Goal: Information Seeking & Learning: Learn about a topic

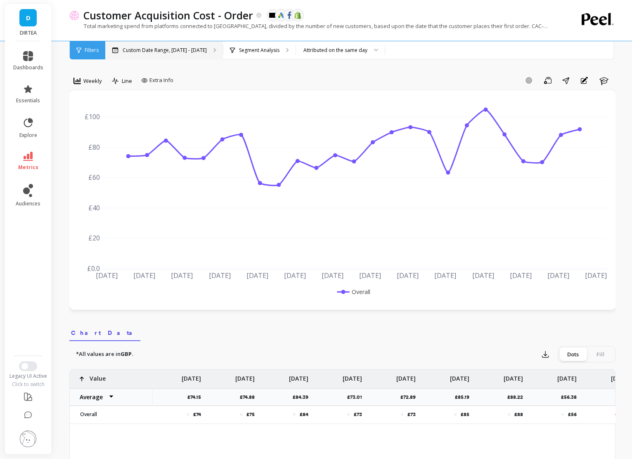
click at [175, 50] on p "Custom Date Range, [DATE] - [DATE]" at bounding box center [165, 50] width 84 height 7
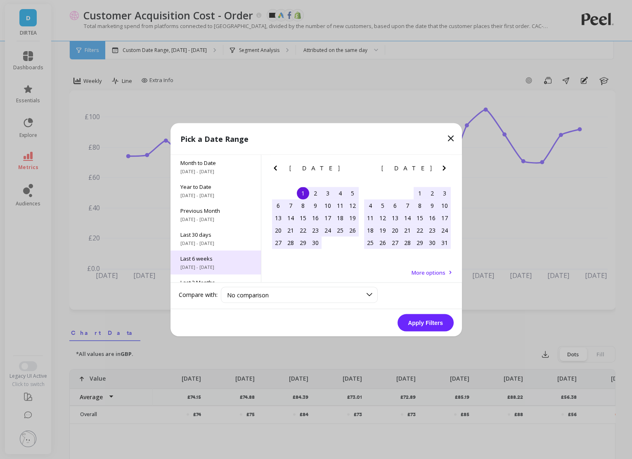
click at [211, 264] on span "[DATE] - [DATE]" at bounding box center [215, 267] width 71 height 7
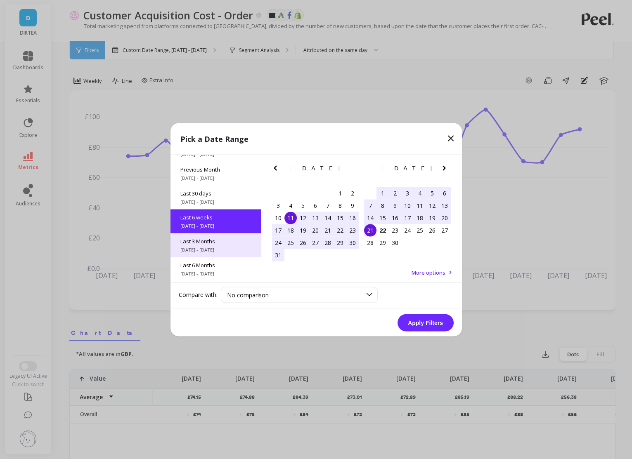
scroll to position [44, 0]
click at [421, 323] on button "Apply Filters" at bounding box center [425, 322] width 56 height 17
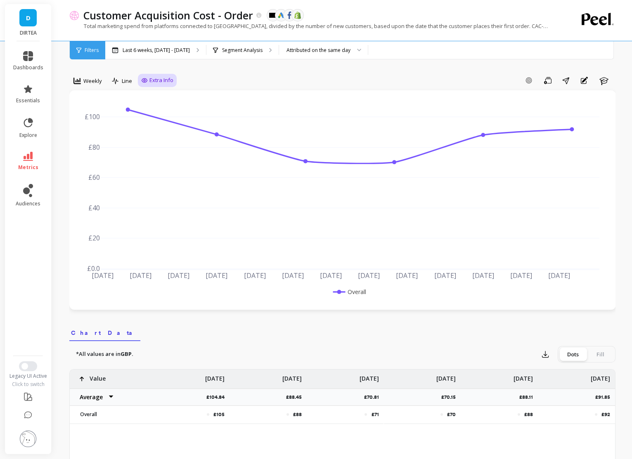
click at [157, 85] on div "Extra Info" at bounding box center [157, 80] width 39 height 13
click at [154, 80] on span "Extra Info" at bounding box center [161, 80] width 24 height 8
click at [159, 124] on div "Show values on the chart Values" at bounding box center [166, 129] width 50 height 16
checkbox input "true"
click at [258, 47] on p "Segment Analysis" at bounding box center [242, 50] width 40 height 7
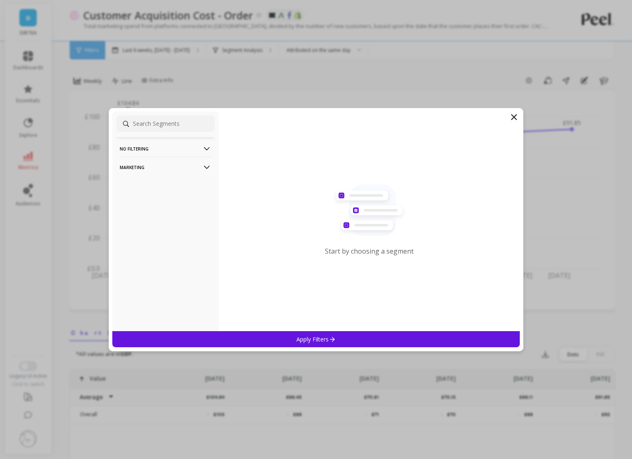
click at [189, 163] on p "Marketing" at bounding box center [166, 167] width 92 height 21
click at [136, 216] on div "Countries" at bounding box center [165, 212] width 98 height 13
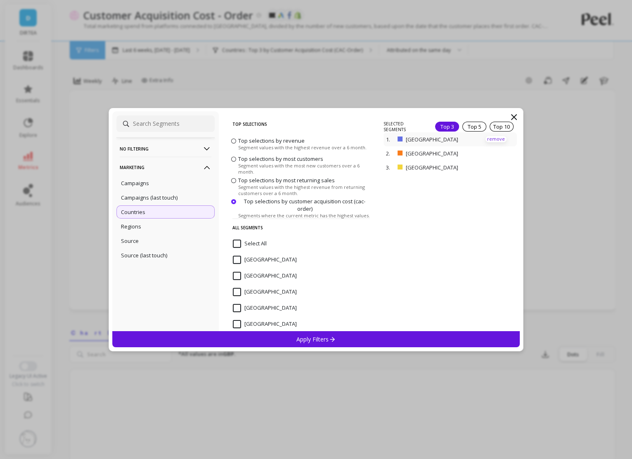
click at [495, 139] on p "remove" at bounding box center [495, 139] width 21 height 6
click at [320, 343] on div "Apply Filters" at bounding box center [316, 339] width 408 height 16
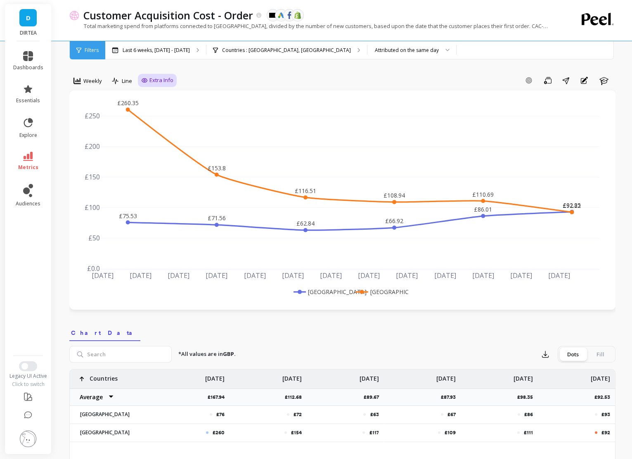
click at [141, 78] on icon at bounding box center [144, 80] width 7 height 7
click at [90, 78] on span "Weekly" at bounding box center [92, 81] width 19 height 8
click at [85, 118] on div "Daily" at bounding box center [99, 115] width 47 height 8
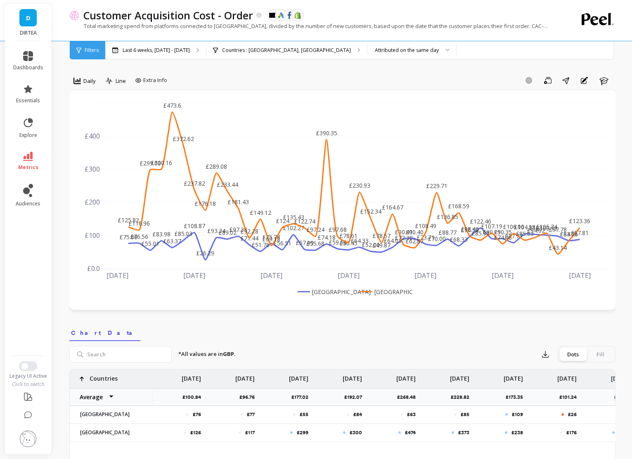
click at [26, 167] on span "metrics" at bounding box center [28, 167] width 20 height 7
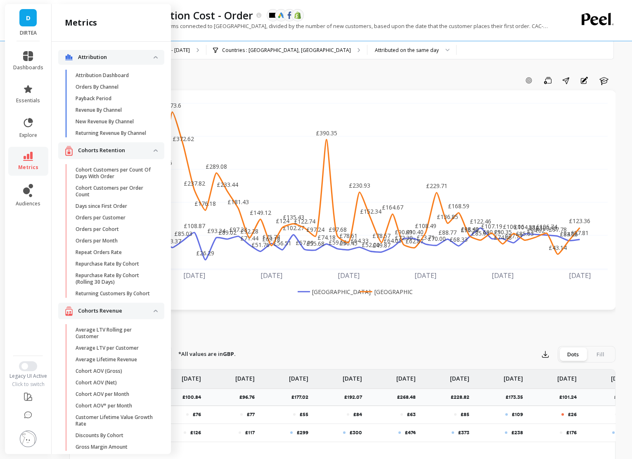
scroll to position [970, 0]
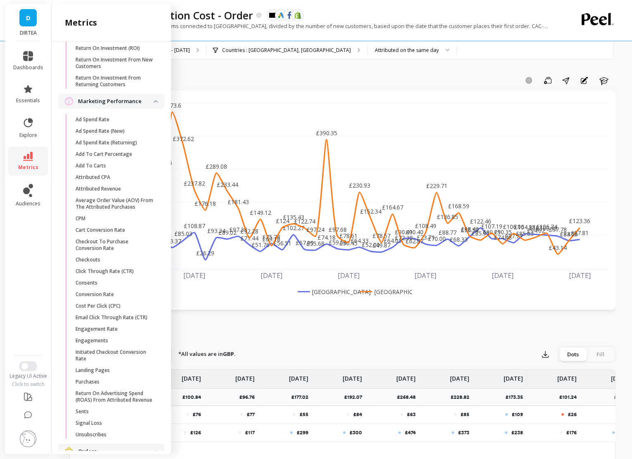
click at [36, 16] on link "D" at bounding box center [27, 17] width 17 height 17
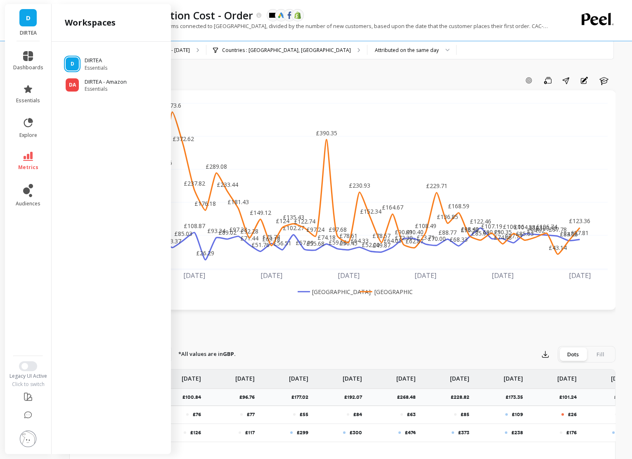
scroll to position [0, 0]
click at [98, 82] on p "DIRTEA - Amazon" at bounding box center [107, 82] width 45 height 8
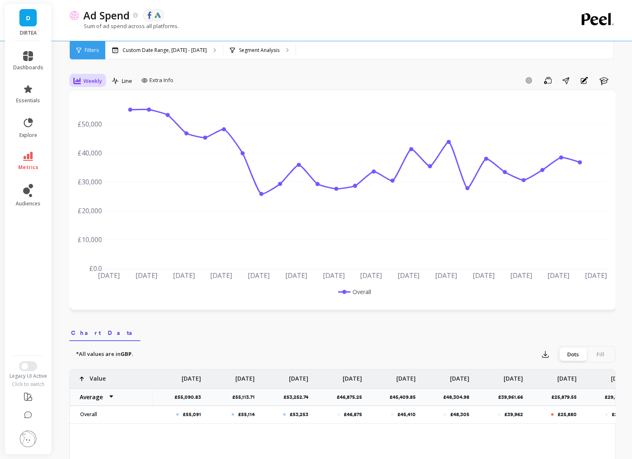
click at [104, 78] on div "Weekly" at bounding box center [87, 81] width 37 height 14
click at [174, 52] on p "Custom Date Range, [DATE] - [DATE]" at bounding box center [165, 50] width 84 height 7
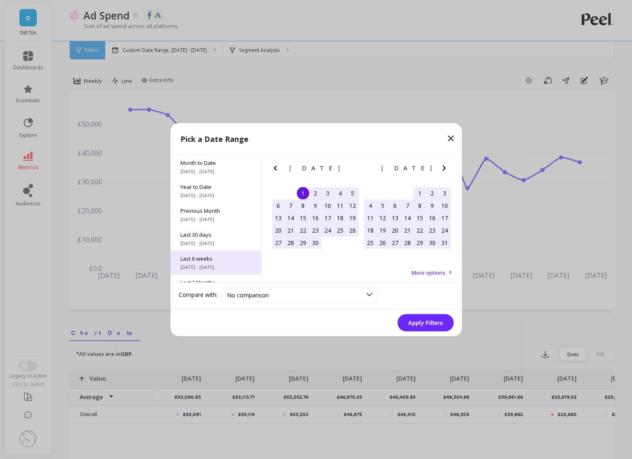
click at [227, 260] on span "Last 6 weeks" at bounding box center [215, 258] width 71 height 7
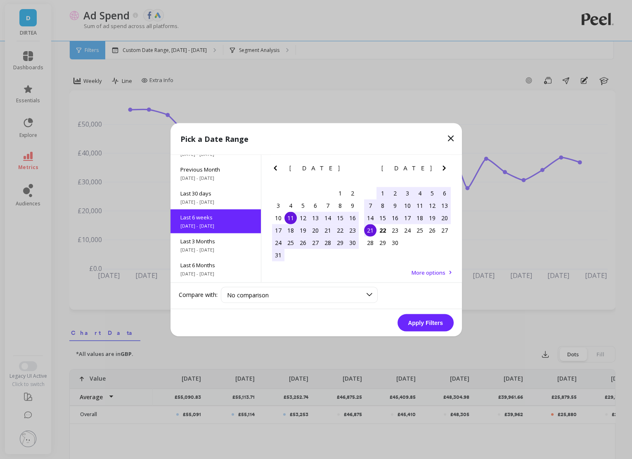
scroll to position [44, 0]
click at [419, 324] on button "Apply Filters" at bounding box center [425, 322] width 56 height 17
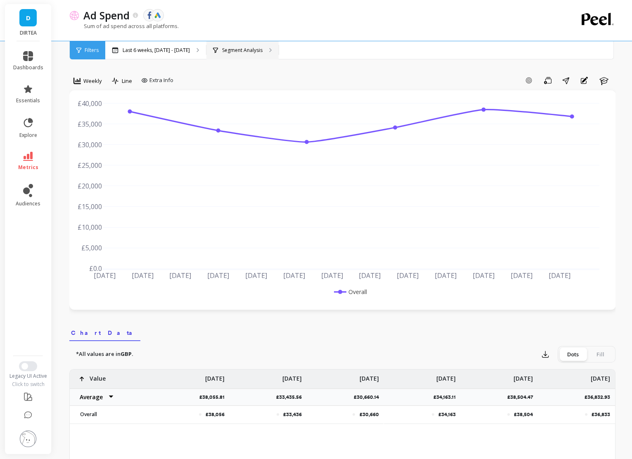
click at [232, 50] on p "Segment Analysis" at bounding box center [242, 50] width 40 height 7
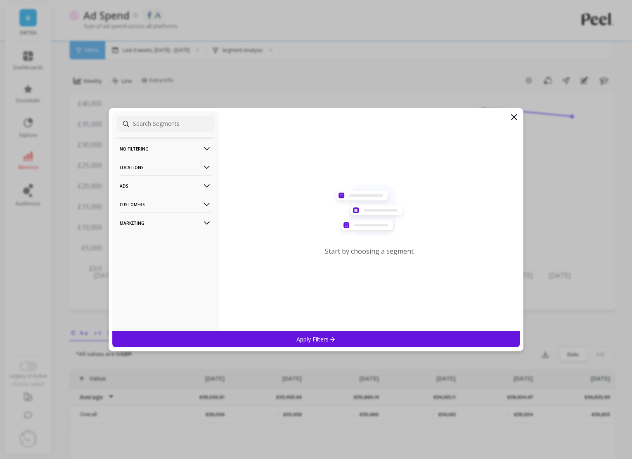
click at [170, 166] on p "Locations" at bounding box center [166, 167] width 92 height 21
click at [155, 184] on div "Countries" at bounding box center [165, 183] width 98 height 13
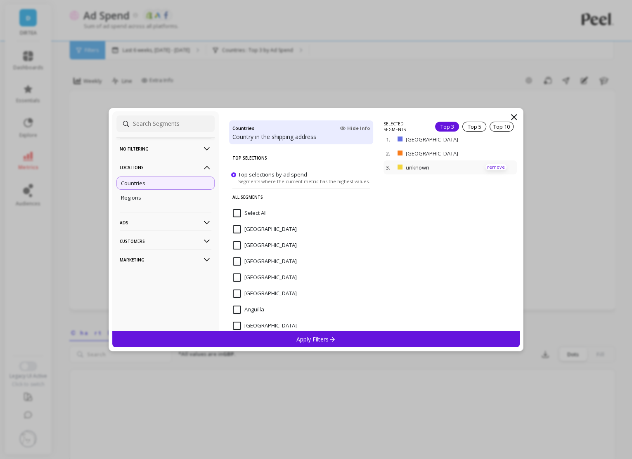
click at [500, 166] on p "remove" at bounding box center [495, 167] width 21 height 6
click at [427, 338] on div "Apply Filters" at bounding box center [316, 339] width 408 height 16
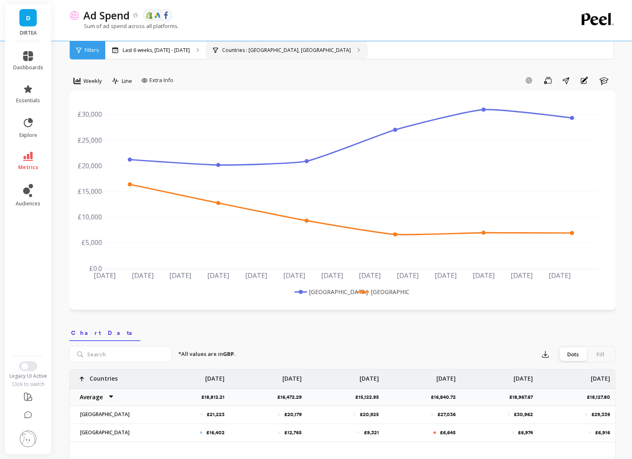
click at [358, 49] on icon at bounding box center [359, 50] width 2 height 4
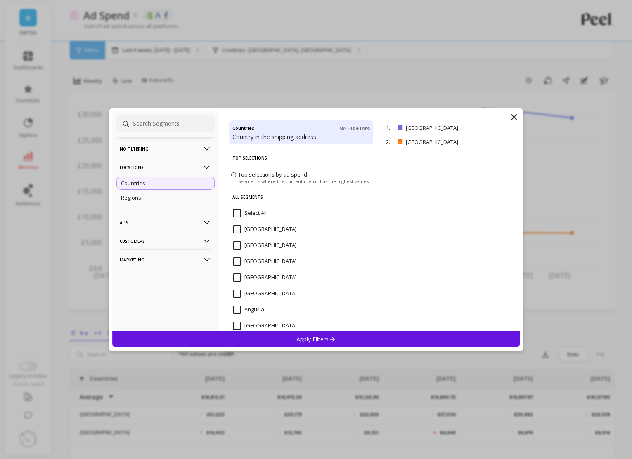
click at [253, 211] on input "Select All" at bounding box center [250, 213] width 34 height 8
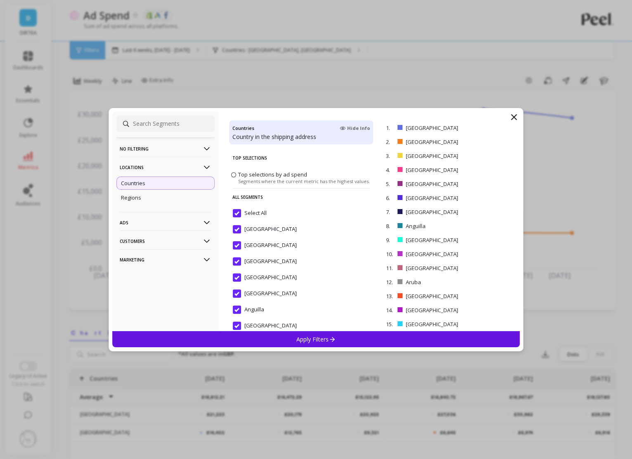
click at [273, 332] on div "Apply Filters" at bounding box center [316, 339] width 408 height 16
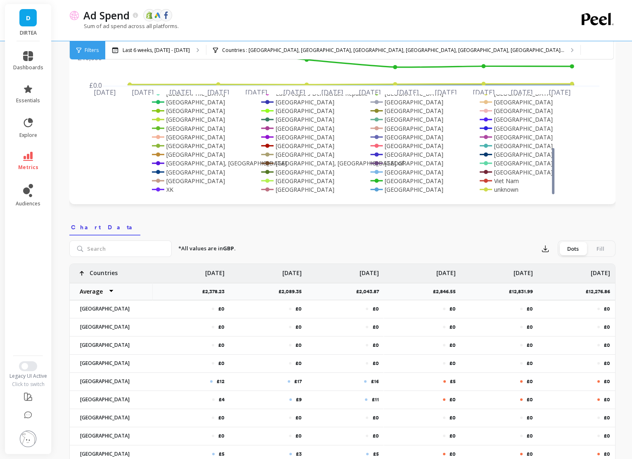
scroll to position [97, 0]
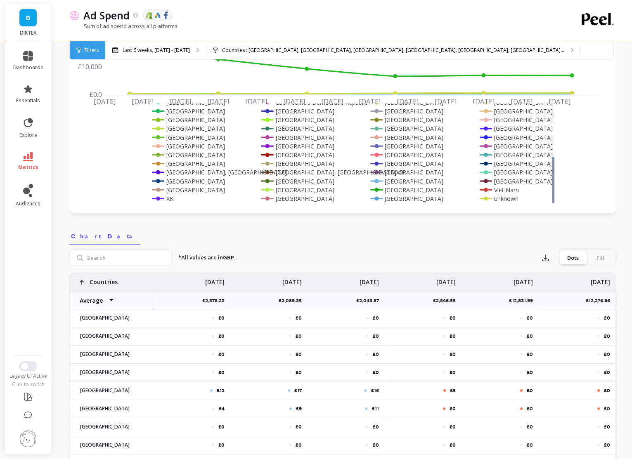
click at [389, 189] on rect at bounding box center [395, 190] width 54 height 9
click at [302, 188] on rect at bounding box center [289, 190] width 61 height 9
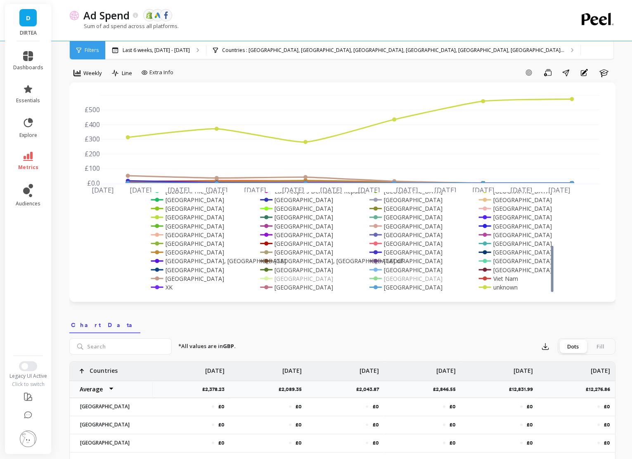
scroll to position [0, 0]
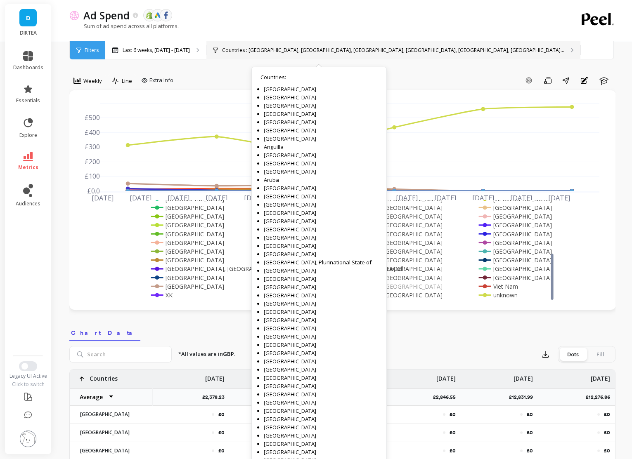
click at [284, 43] on div "Countries : United Kingdom, United States, Afghanistan, Albania, Algeria, Andor…" at bounding box center [393, 50] width 374 height 18
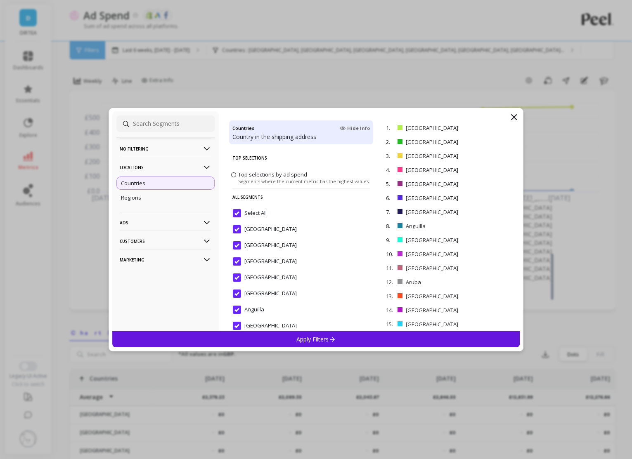
click at [195, 225] on p "Ads" at bounding box center [166, 222] width 92 height 21
click at [158, 251] on div "Campaigns" at bounding box center [165, 252] width 98 height 13
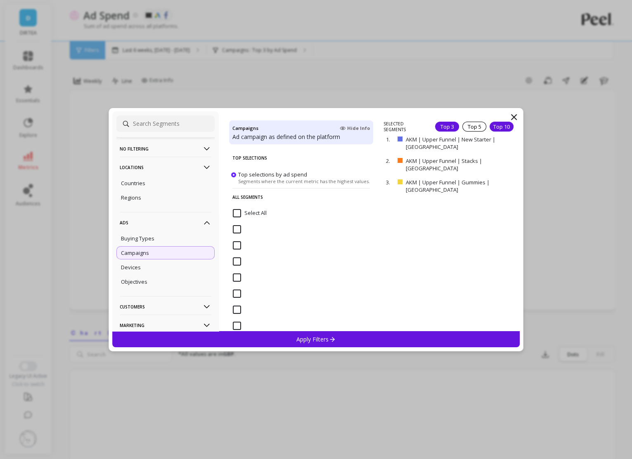
click at [497, 125] on div "Top 10" at bounding box center [502, 127] width 24 height 10
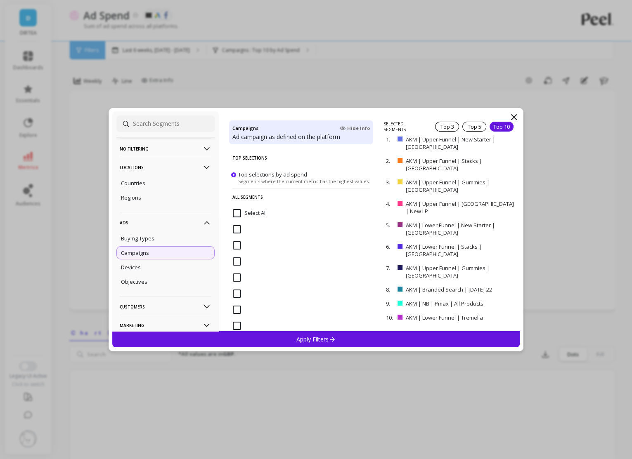
click at [355, 338] on div "Apply Filters" at bounding box center [316, 339] width 408 height 16
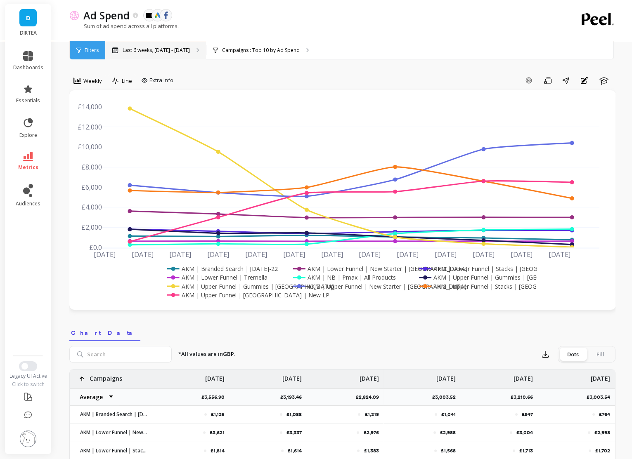
click at [161, 50] on p "Last 6 weeks, Aug 11 - Sep 21" at bounding box center [156, 50] width 67 height 7
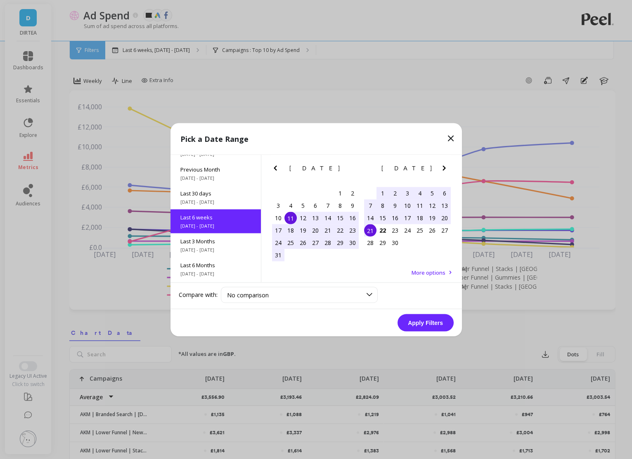
scroll to position [44, 0]
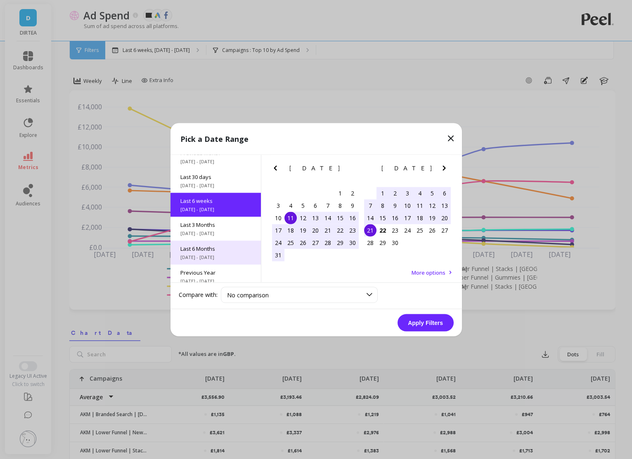
click at [210, 249] on span "Last 6 Months" at bounding box center [215, 248] width 71 height 7
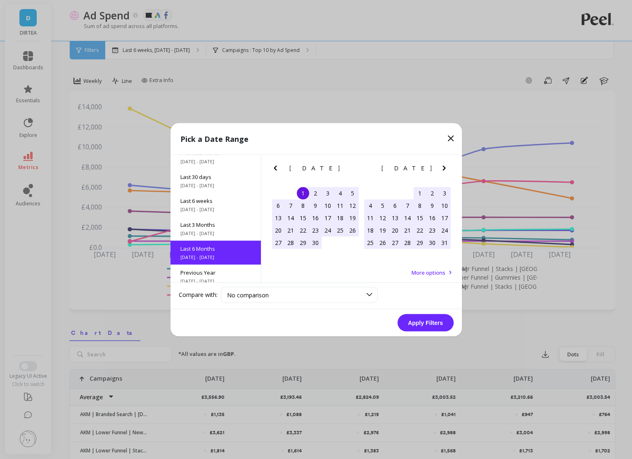
scroll to position [92, 0]
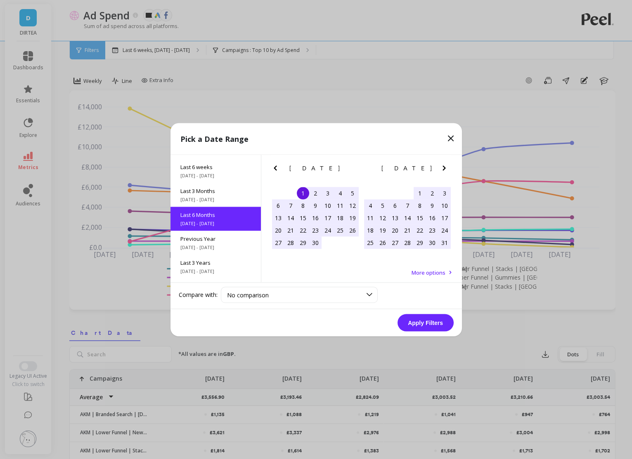
click at [421, 318] on button "Apply Filters" at bounding box center [425, 322] width 56 height 17
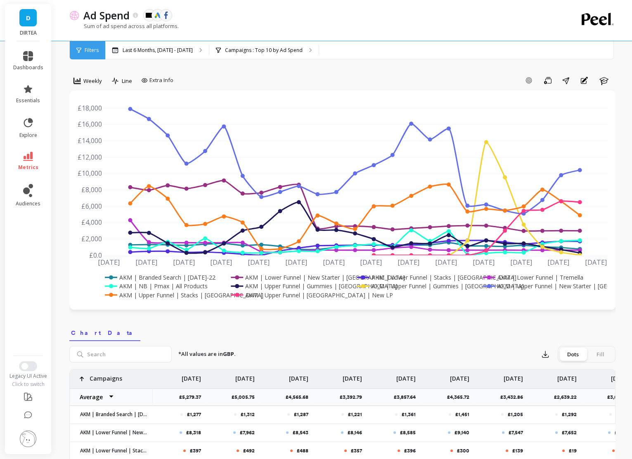
click at [390, 276] on rect at bounding box center [410, 277] width 110 height 9
click at [311, 277] on rect at bounding box center [291, 277] width 125 height 9
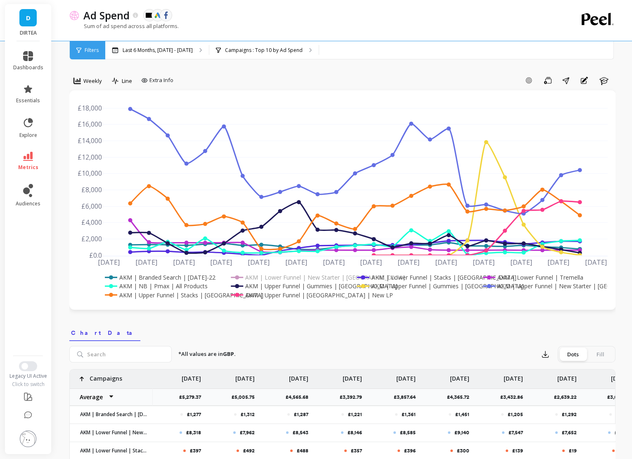
click at [169, 277] on rect at bounding box center [153, 277] width 100 height 9
click at [168, 286] on rect at bounding box center [155, 286] width 104 height 9
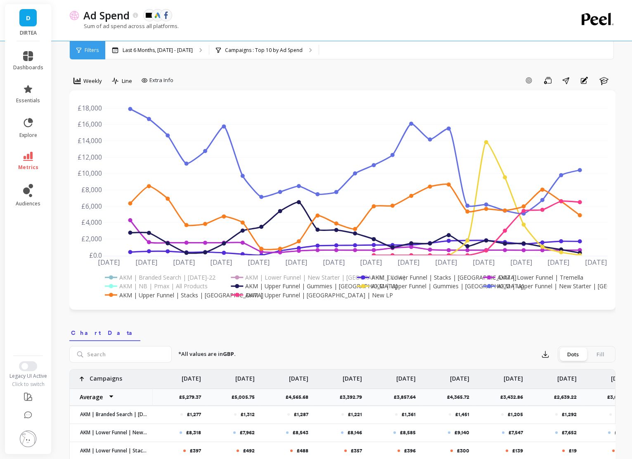
click at [427, 277] on rect at bounding box center [410, 277] width 110 height 9
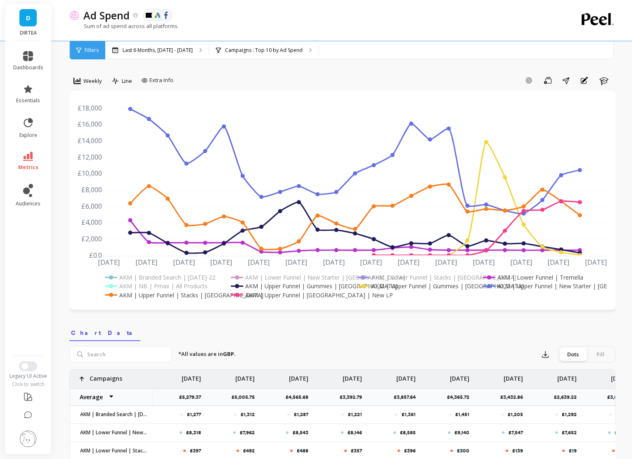
click at [514, 278] on rect at bounding box center [532, 277] width 102 height 9
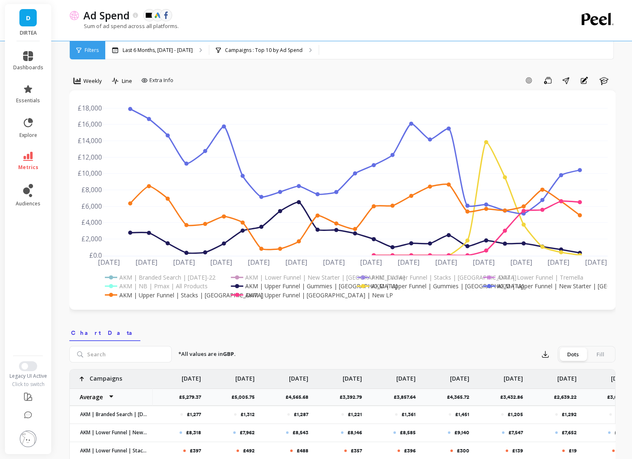
click at [515, 283] on rect at bounding box center [543, 286] width 125 height 9
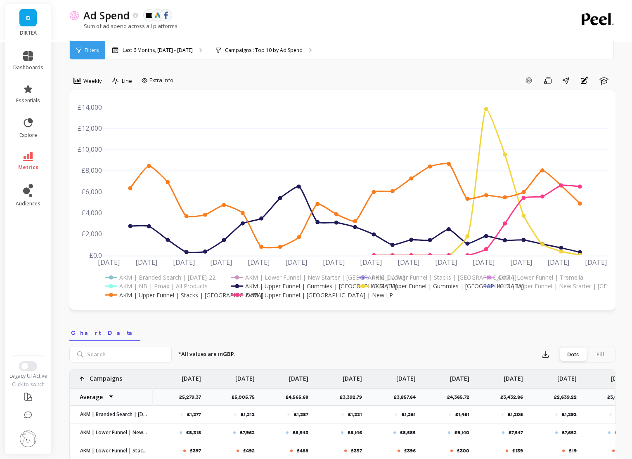
click at [311, 298] on rect at bounding box center [285, 295] width 113 height 9
click at [179, 296] on rect at bounding box center [158, 295] width 110 height 9
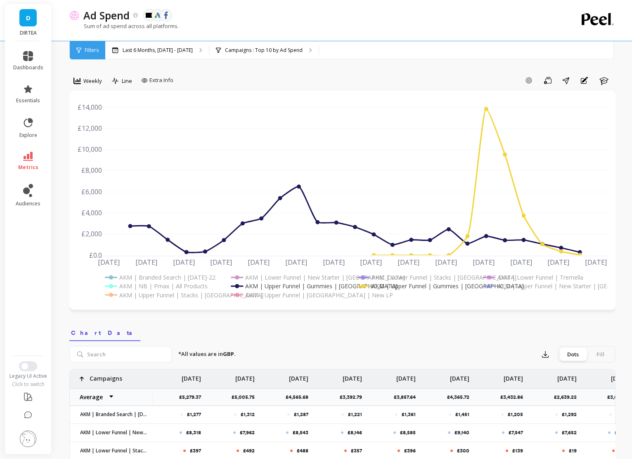
click at [518, 287] on rect at bounding box center [543, 286] width 125 height 9
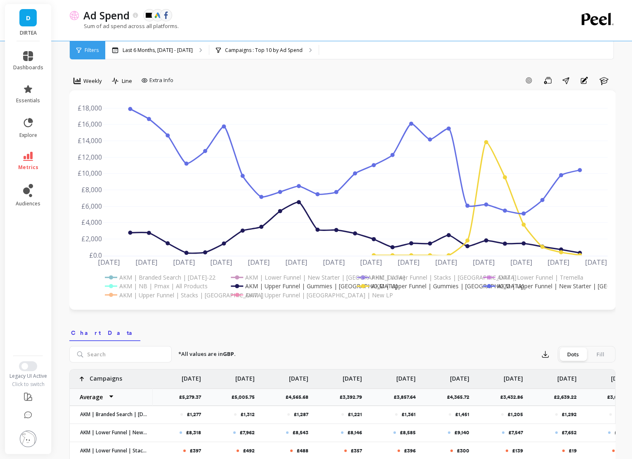
click at [416, 279] on rect at bounding box center [410, 277] width 110 height 9
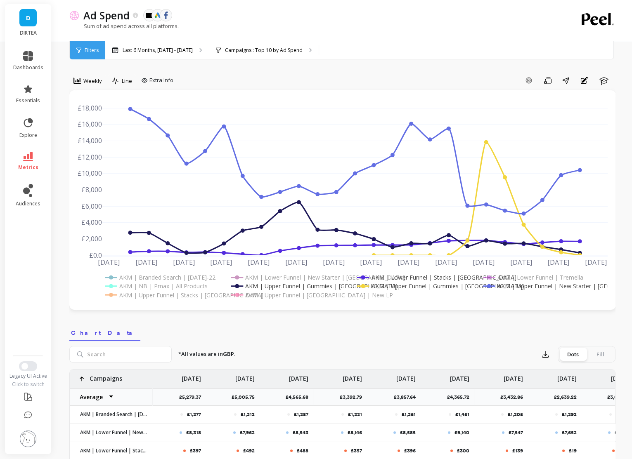
click at [415, 288] on rect at bounding box center [414, 286] width 118 height 9
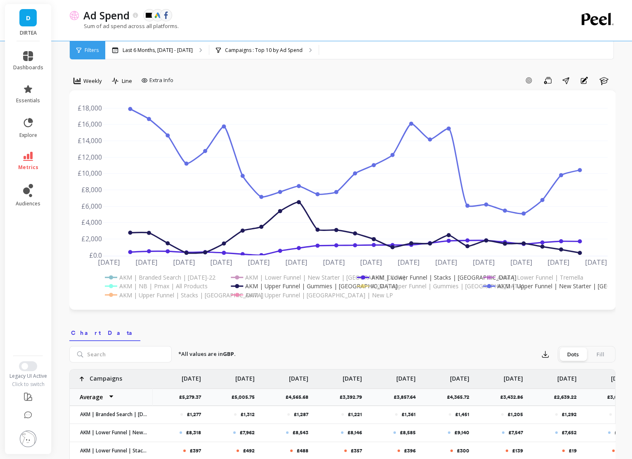
click at [322, 286] on rect at bounding box center [288, 286] width 119 height 9
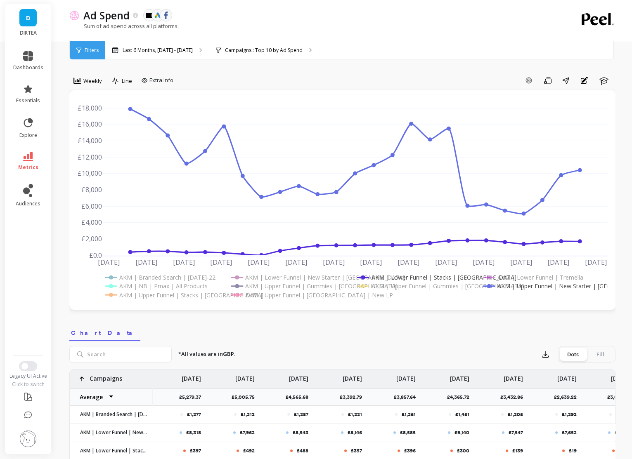
click at [312, 279] on rect at bounding box center [291, 277] width 125 height 9
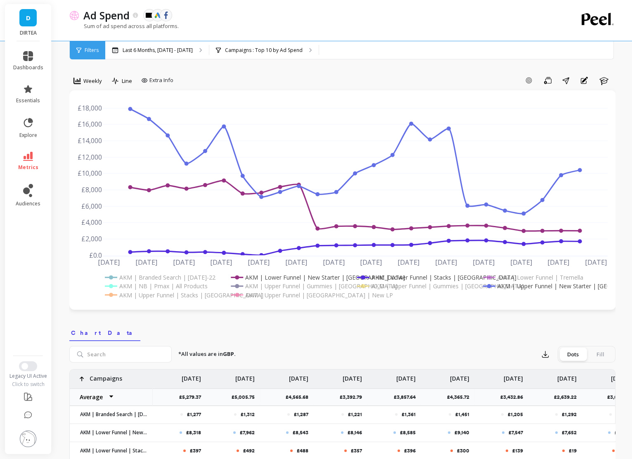
click at [415, 277] on rect at bounding box center [410, 277] width 110 height 9
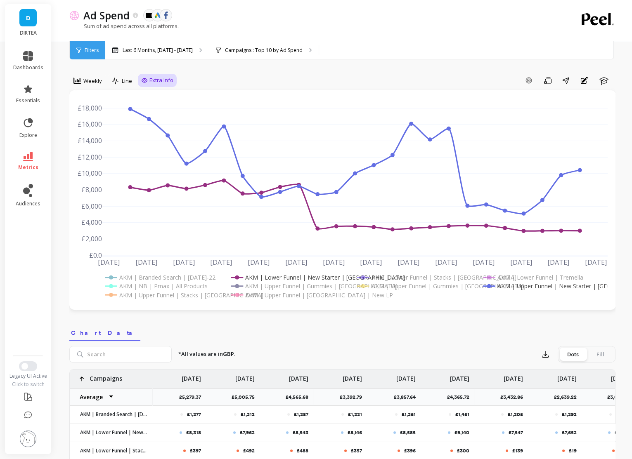
click at [141, 78] on icon at bounding box center [144, 80] width 7 height 7
click at [153, 126] on input "Values" at bounding box center [159, 129] width 29 height 8
checkbox input "true"
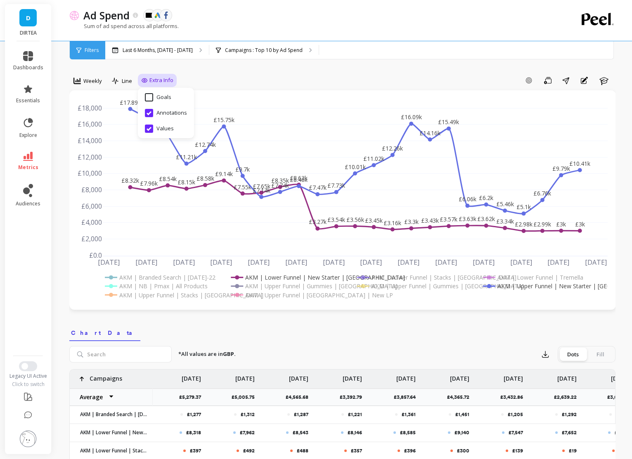
click at [245, 74] on div "Add Goal Save Share Annotations Learn" at bounding box center [396, 80] width 439 height 13
click at [288, 278] on rect at bounding box center [291, 277] width 125 height 9
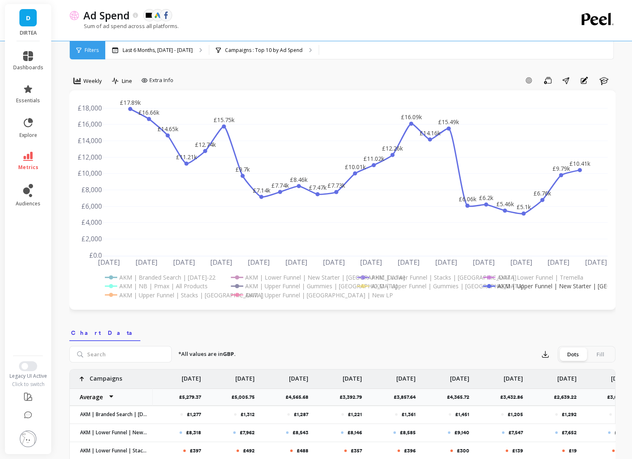
click at [521, 287] on rect at bounding box center [543, 286] width 125 height 9
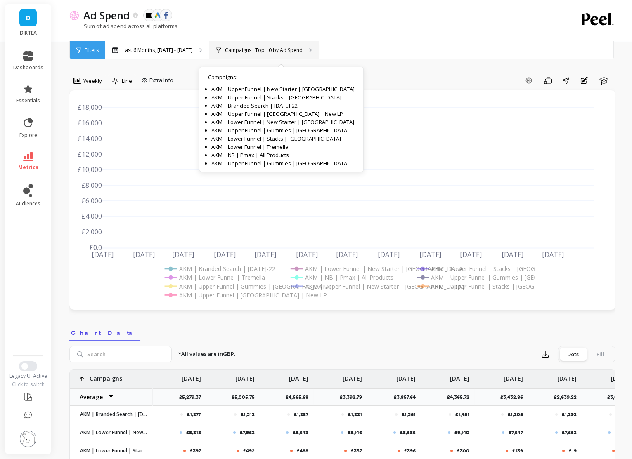
click at [274, 54] on div "Campaigns : Top 10 by Ad Spend Campaigns : AKM | Upper Funnel | New Starter | U…" at bounding box center [263, 50] width 109 height 18
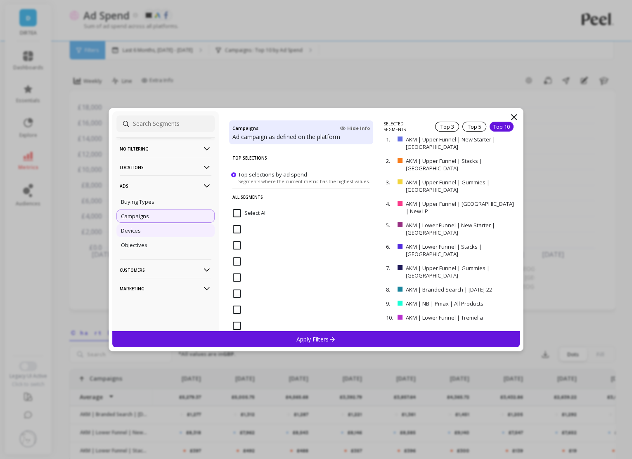
click at [159, 228] on div "Devices" at bounding box center [165, 230] width 98 height 13
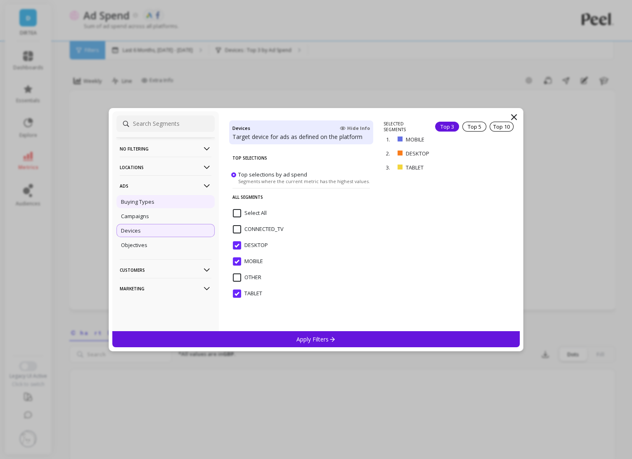
click at [157, 201] on div "Buying Types" at bounding box center [165, 201] width 98 height 13
click at [156, 250] on div "Objectives" at bounding box center [165, 245] width 98 height 13
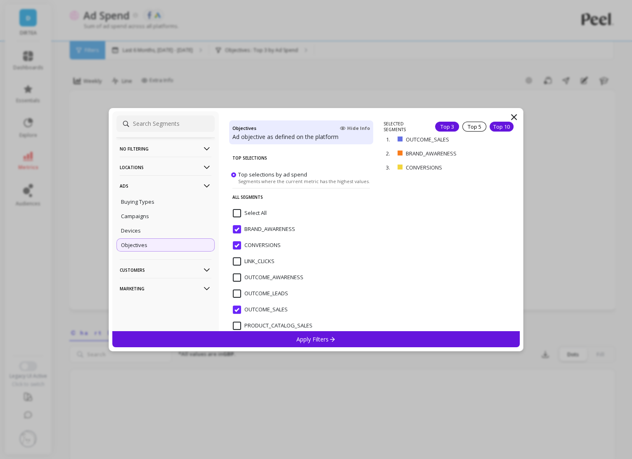
click at [497, 125] on div "Top 10" at bounding box center [502, 127] width 24 height 10
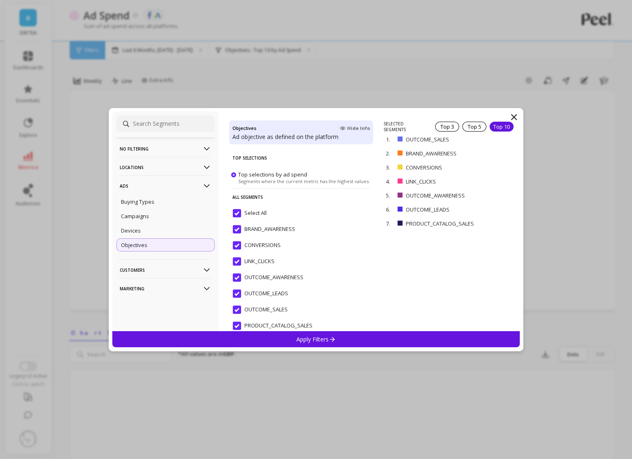
click at [309, 342] on p "Apply Filters" at bounding box center [315, 340] width 39 height 8
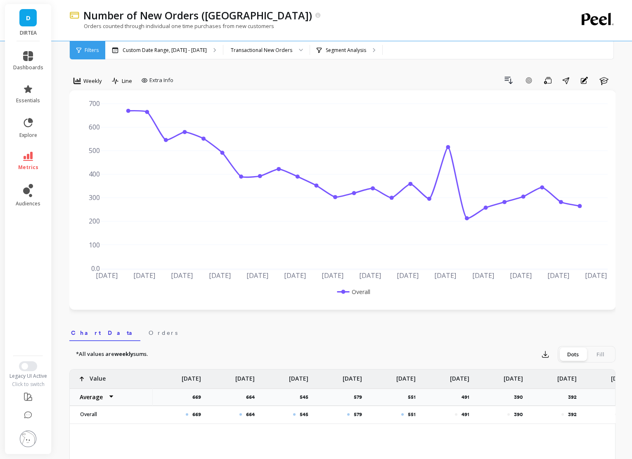
click at [30, 22] on link "D" at bounding box center [27, 17] width 17 height 17
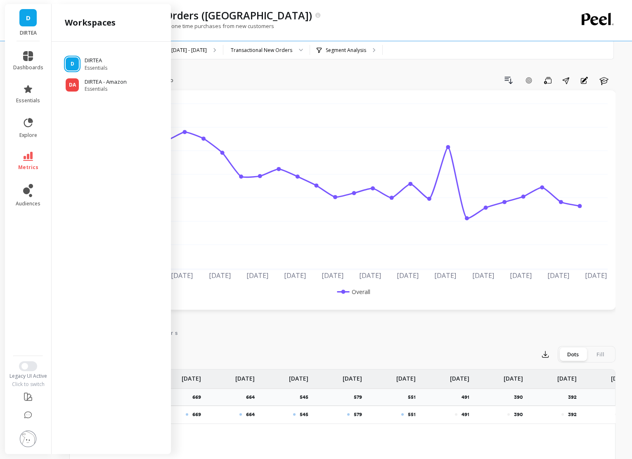
click at [96, 92] on div "D DIRTEA Essentials DA DIRTEA - Amazon Essentials" at bounding box center [111, 246] width 119 height 409
click at [97, 86] on span "Essentials" at bounding box center [107, 89] width 45 height 7
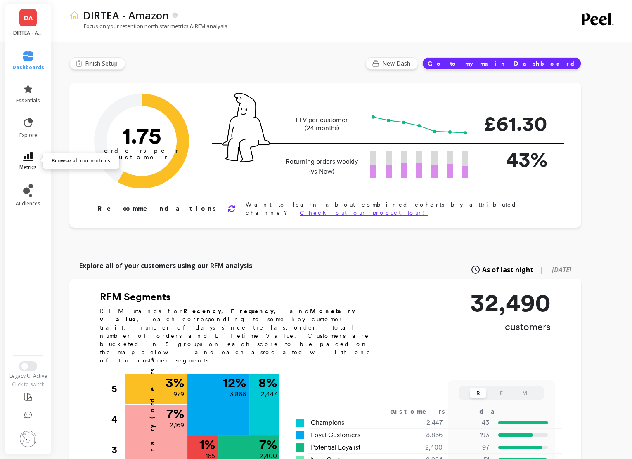
click at [35, 157] on link "metrics" at bounding box center [28, 161] width 32 height 19
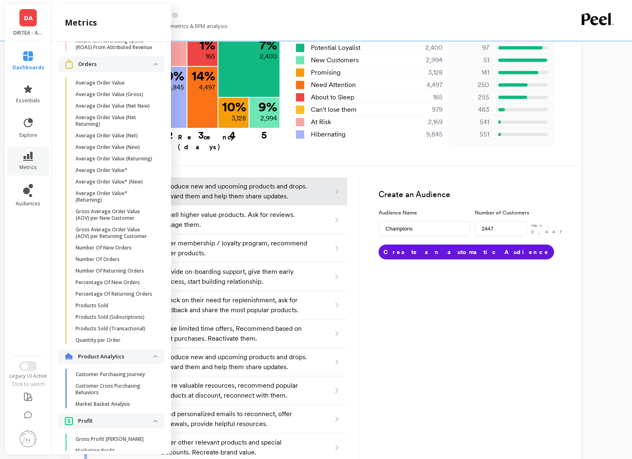
scroll to position [970, 0]
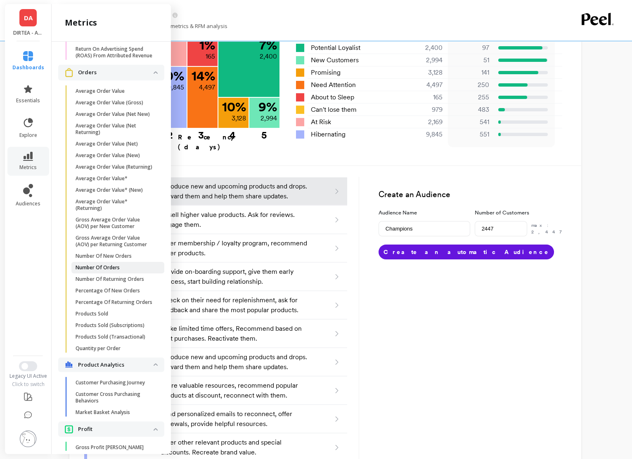
click at [102, 265] on p "Number Of Orders" at bounding box center [98, 268] width 44 height 7
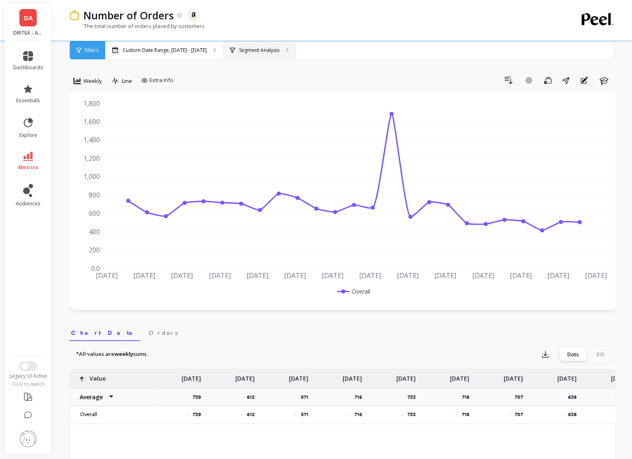
click at [254, 50] on p "Segment Analysis" at bounding box center [259, 50] width 40 height 7
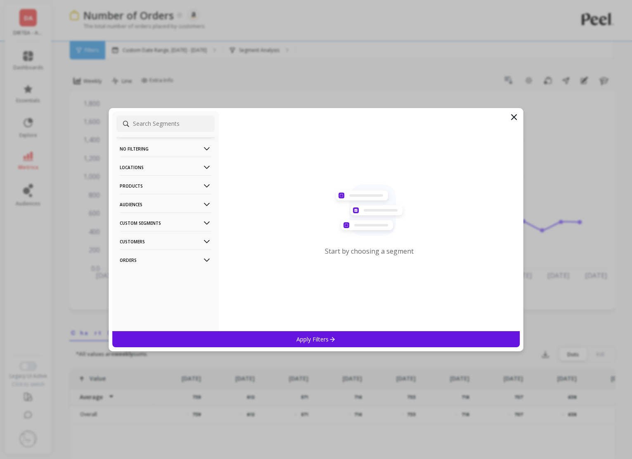
click at [181, 187] on p "Products" at bounding box center [166, 185] width 92 height 21
click at [156, 232] on div "SKUs" at bounding box center [165, 230] width 98 height 13
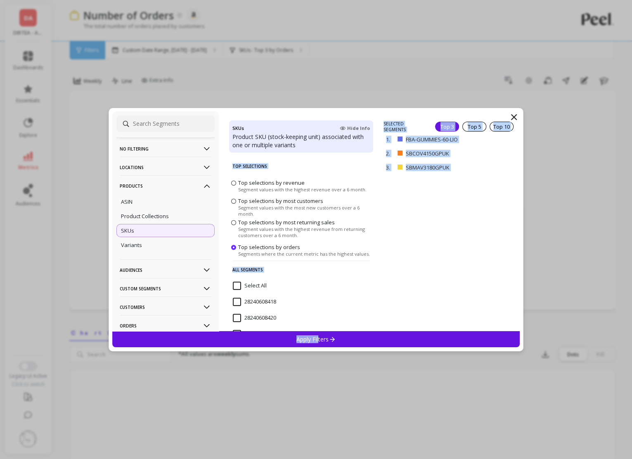
drag, startPoint x: 319, startPoint y: 340, endPoint x: 376, endPoint y: 227, distance: 126.6
click at [376, 227] on div "No filtering Overall Locations Cities Countries Physical Location Sales Channel…" at bounding box center [316, 230] width 415 height 244
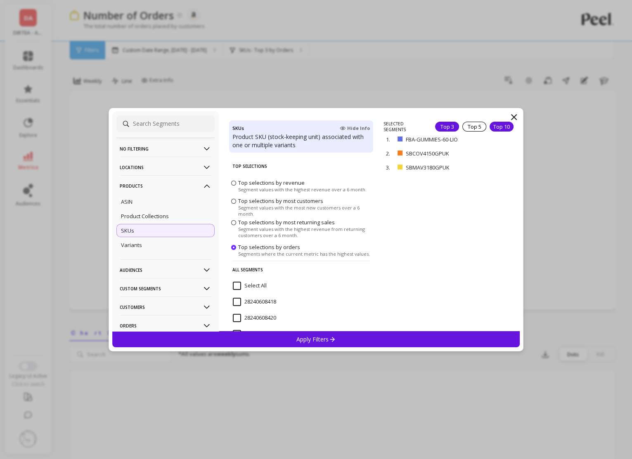
click at [501, 127] on div "Top 10" at bounding box center [502, 127] width 24 height 10
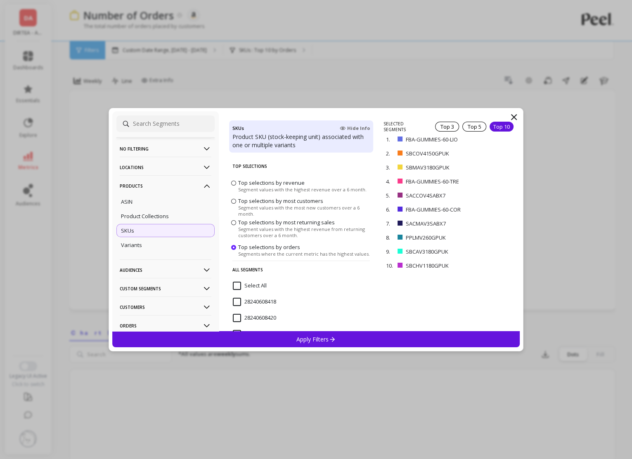
click at [341, 341] on div "Apply Filters" at bounding box center [316, 339] width 408 height 16
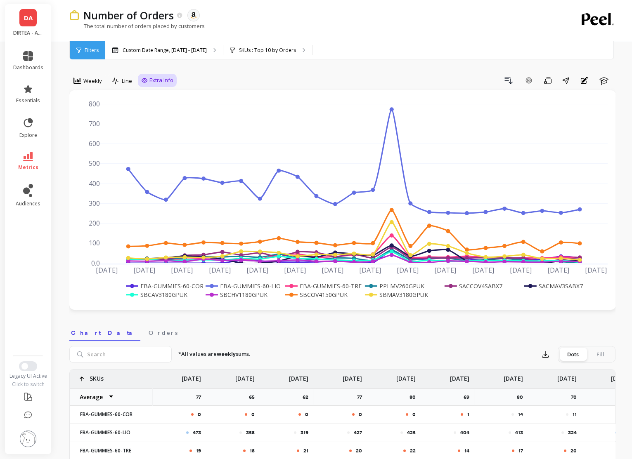
click at [159, 80] on span "Extra Info" at bounding box center [161, 80] width 24 height 8
click at [164, 129] on input "Values" at bounding box center [159, 129] width 29 height 8
checkbox input "true"
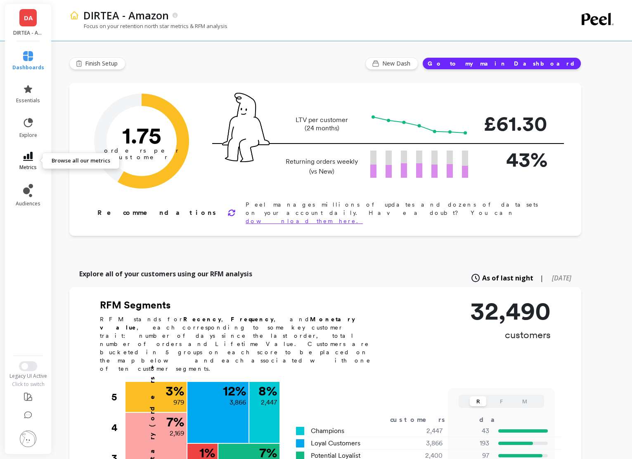
click at [26, 161] on link "metrics" at bounding box center [28, 161] width 32 height 19
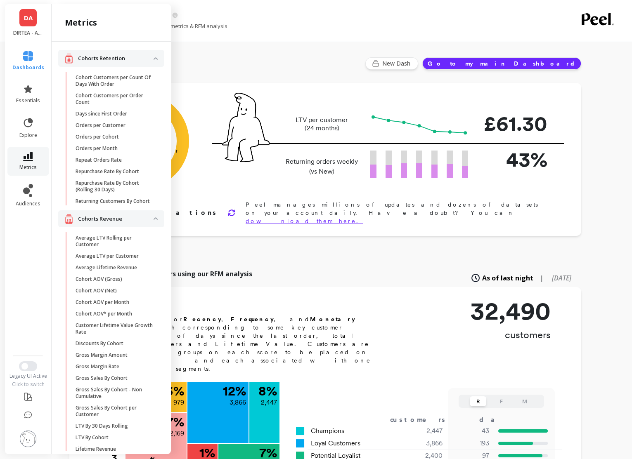
scroll to position [970, 0]
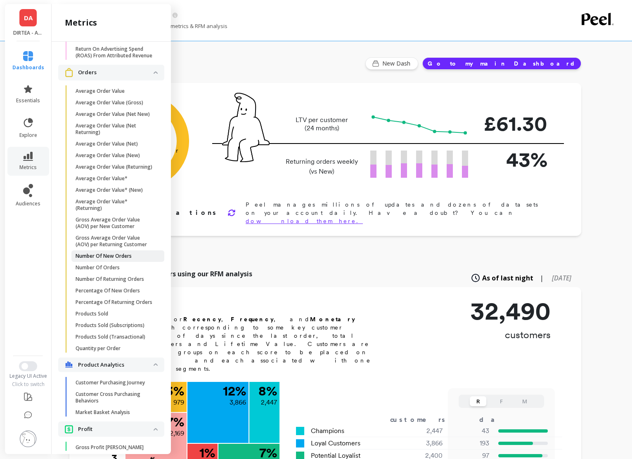
click at [107, 254] on p "Number Of New Orders" at bounding box center [104, 256] width 56 height 7
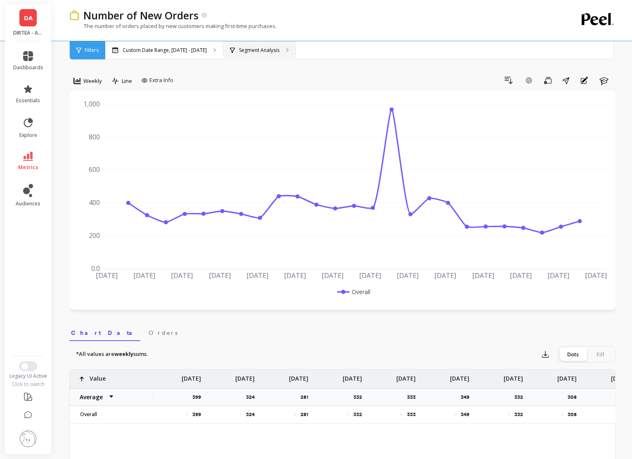
click at [265, 54] on div "Segment Analysis" at bounding box center [259, 50] width 72 height 18
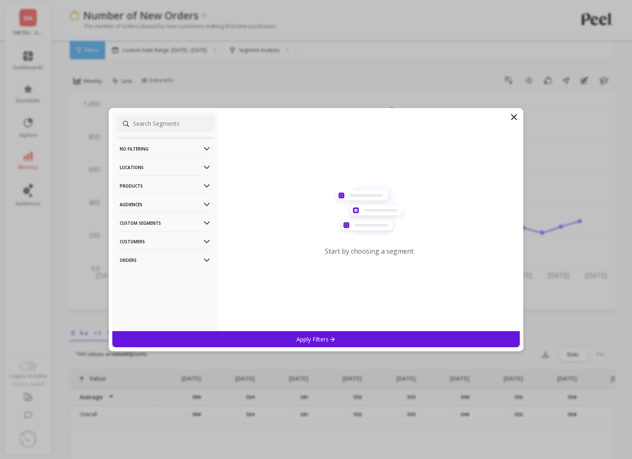
click at [166, 182] on p "Products" at bounding box center [166, 185] width 92 height 21
click at [147, 230] on div "SKUs" at bounding box center [165, 230] width 98 height 13
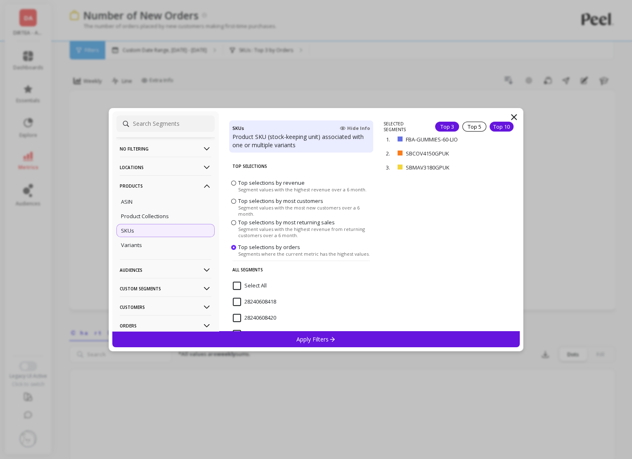
click at [503, 124] on div "Top 10" at bounding box center [502, 127] width 24 height 10
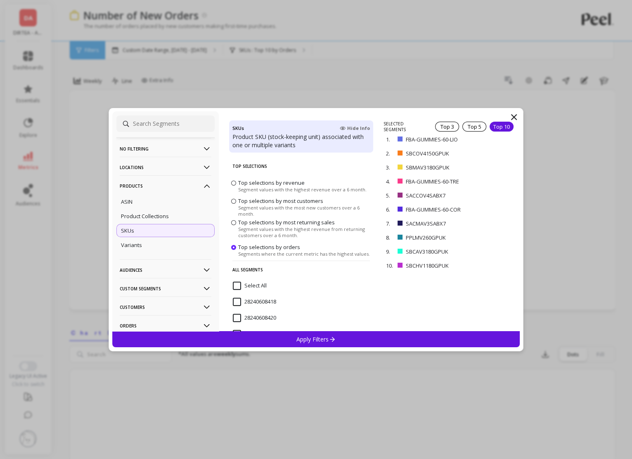
click at [391, 336] on div "Apply Filters" at bounding box center [316, 339] width 408 height 16
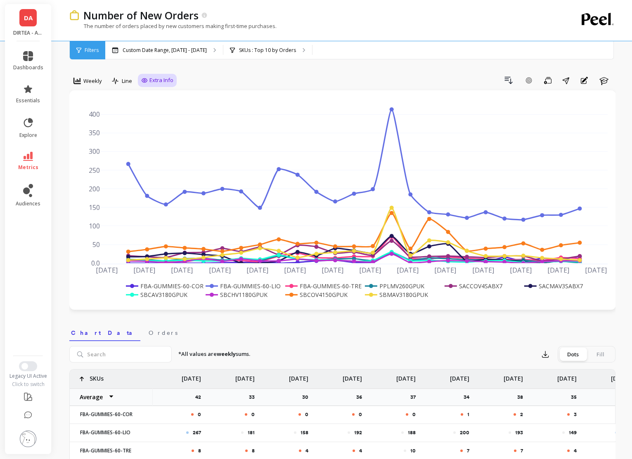
click at [162, 76] on span "Extra Info" at bounding box center [161, 80] width 24 height 8
click at [163, 135] on div "Show values on the chart Values" at bounding box center [166, 129] width 50 height 16
checkbox input "true"
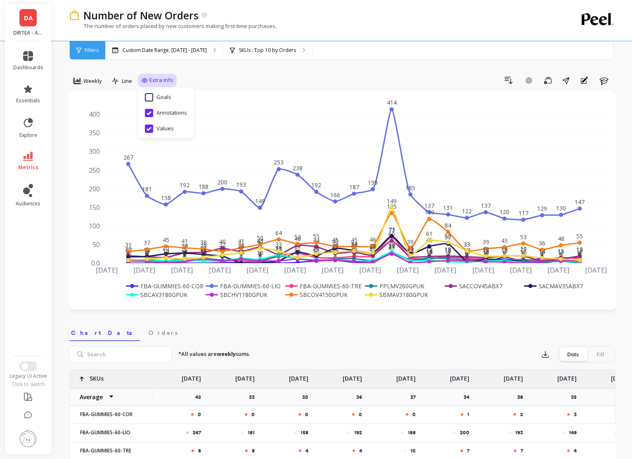
click at [593, 304] on div "0 0 0 0 0 1 2 3 0 2 6 8 2 1 29 8 11 18 14 3 16 5 13 11 18 267 181 158 192 188 2…" at bounding box center [342, 200] width 547 height 220
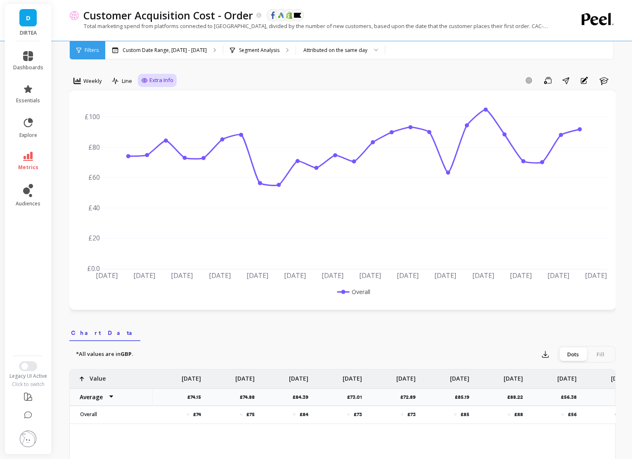
click at [144, 76] on div "Extra Info" at bounding box center [157, 80] width 32 height 8
click at [161, 130] on input "Values" at bounding box center [159, 129] width 29 height 8
checkbox input "true"
